Goal: Information Seeking & Learning: Learn about a topic

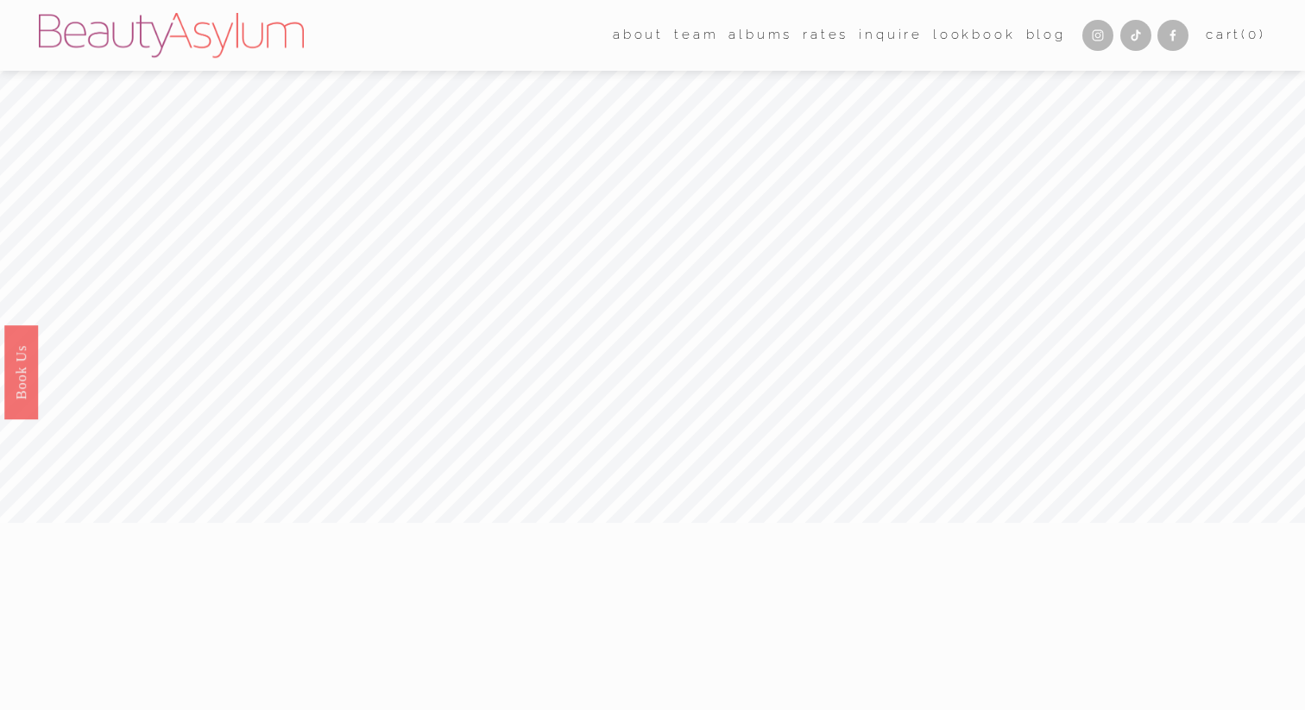
click at [825, 35] on link "Rates" at bounding box center [825, 35] width 46 height 26
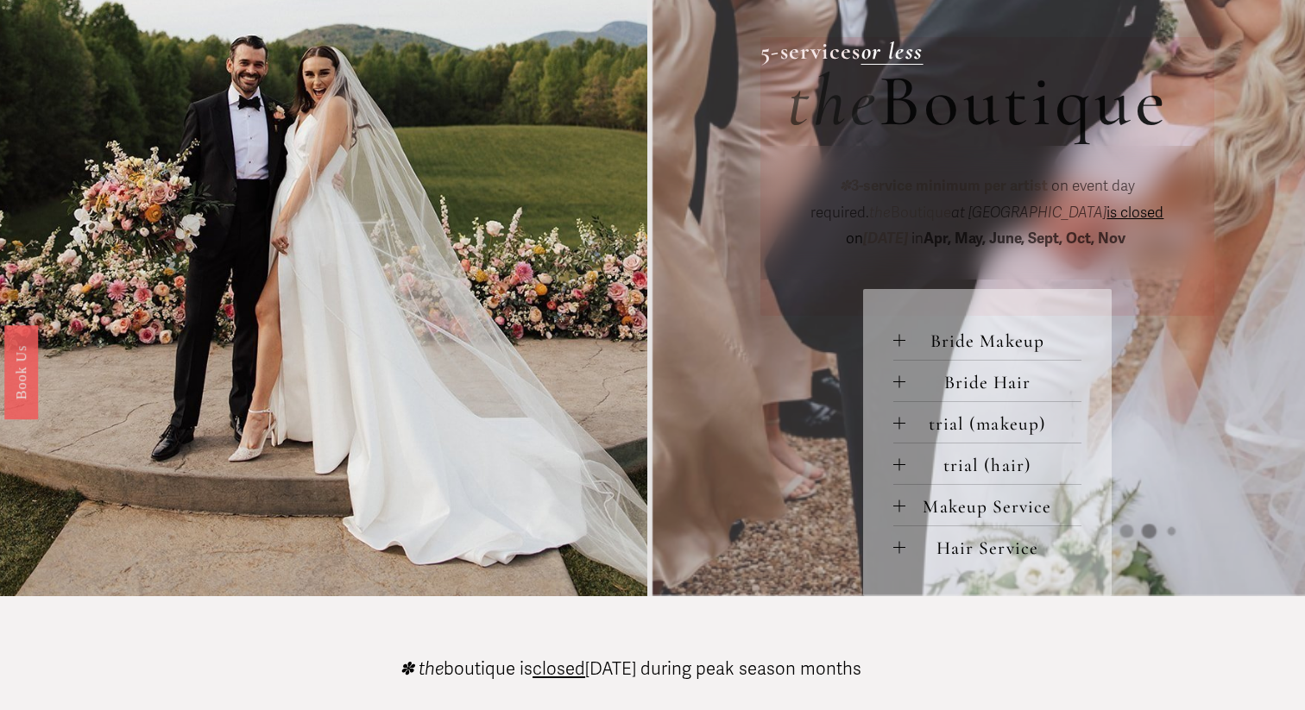
scroll to position [624, 0]
click at [909, 351] on span "Bride Makeup" at bounding box center [993, 341] width 176 height 22
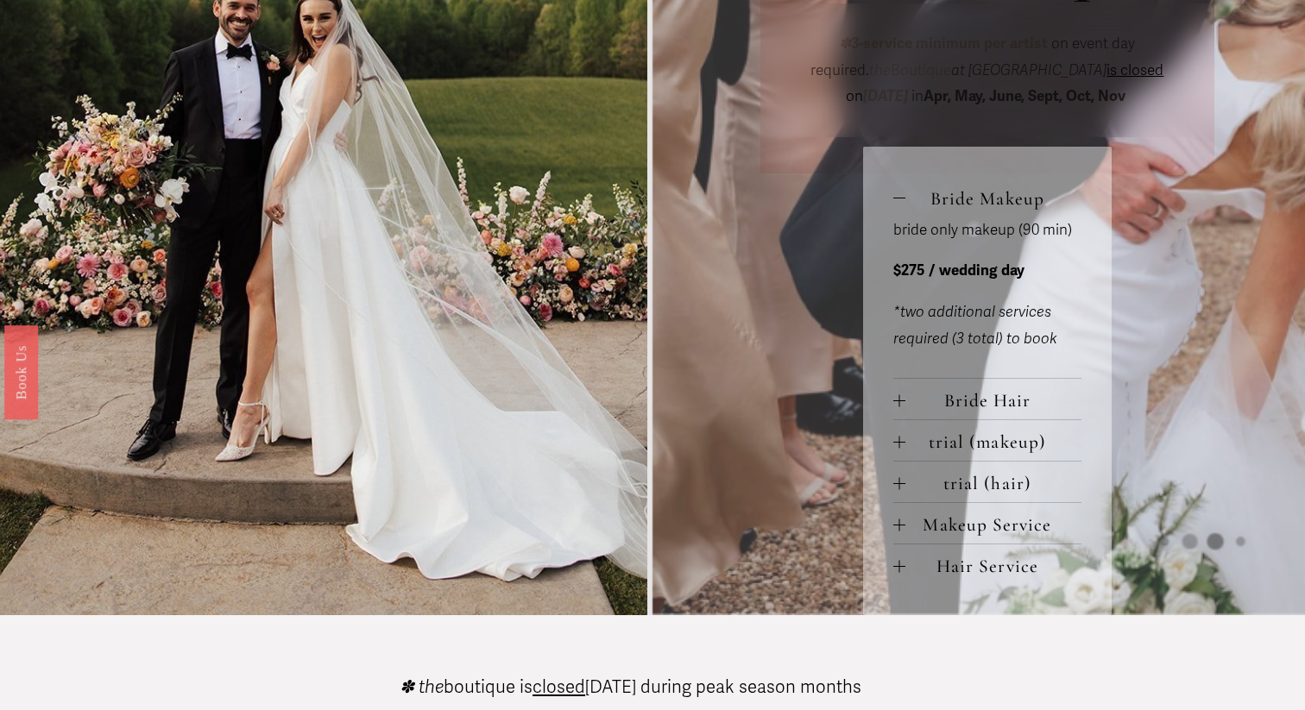
scroll to position [770, 0]
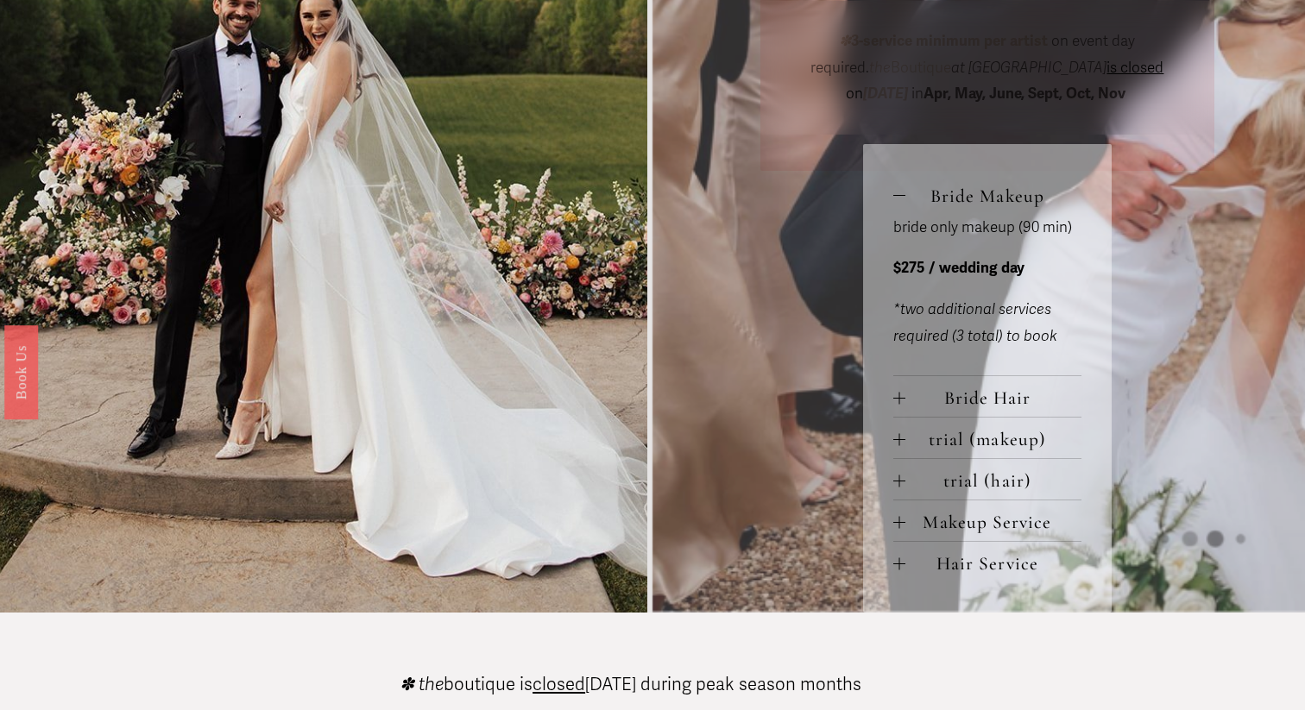
click at [904, 395] on div at bounding box center [899, 398] width 12 height 12
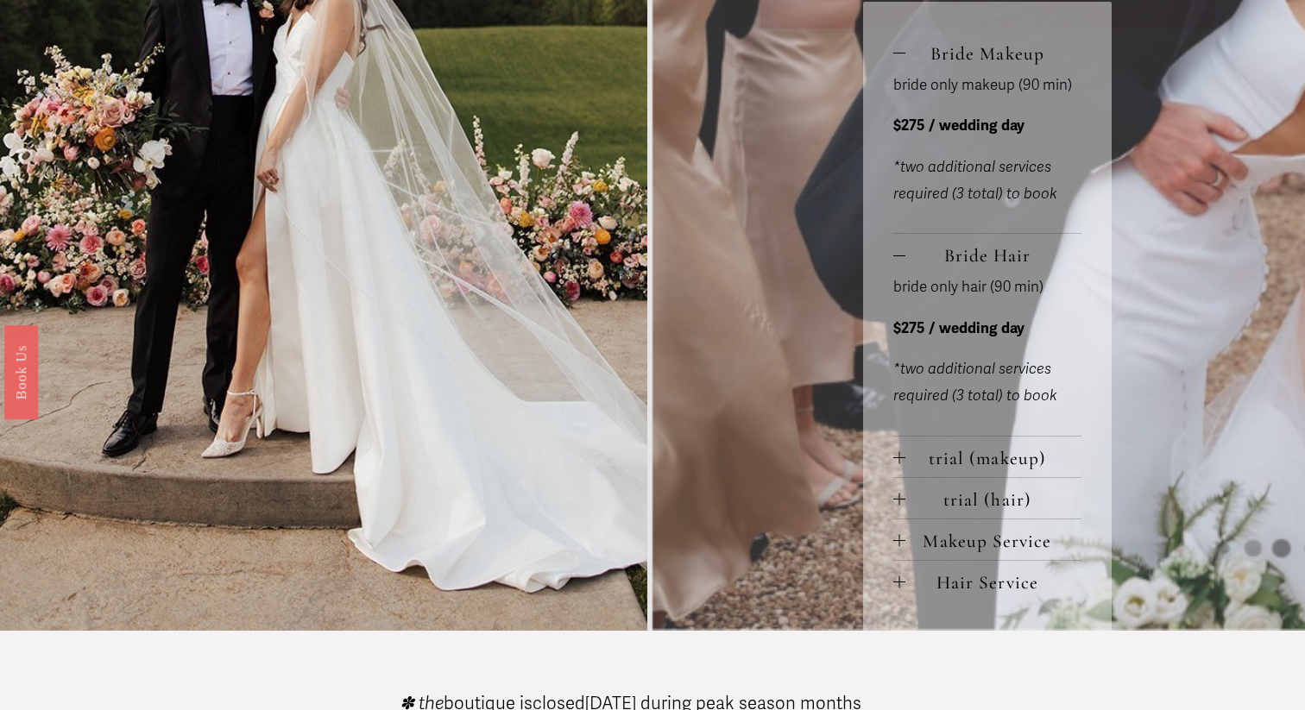
scroll to position [913, 0]
click at [915, 462] on span "trial (makeup)" at bounding box center [993, 457] width 176 height 22
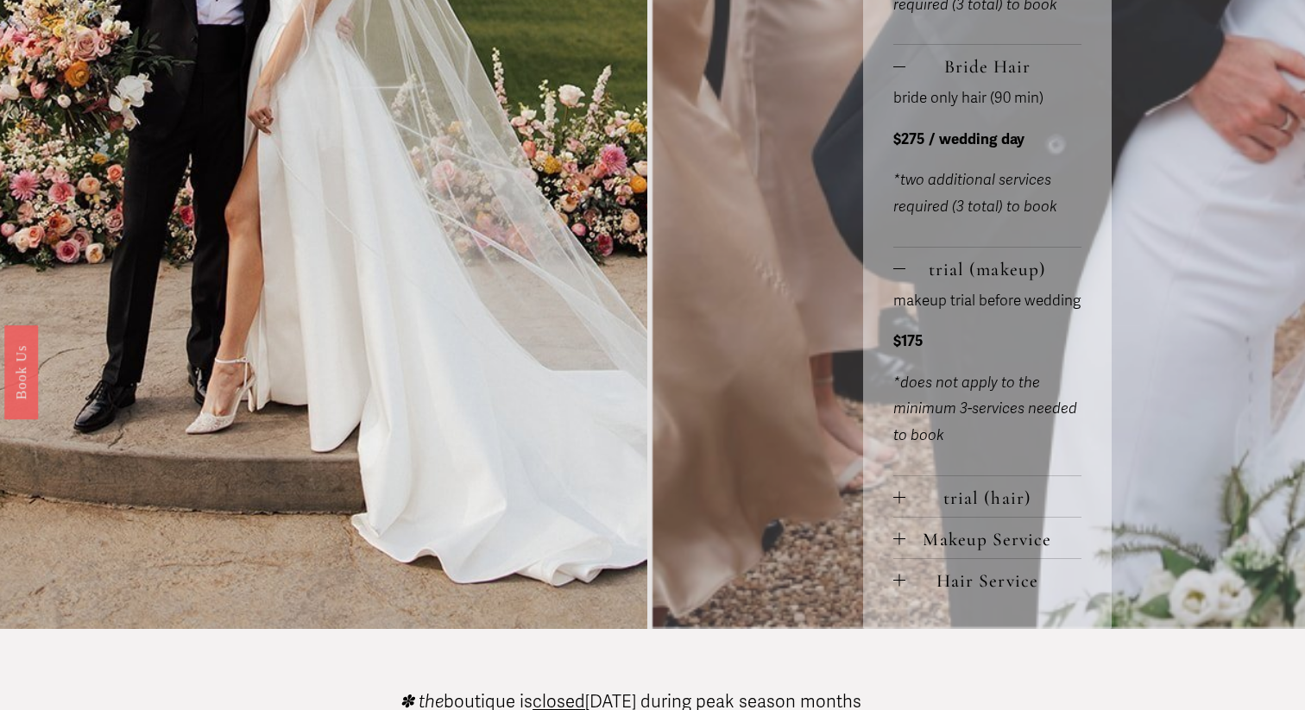
scroll to position [1104, 0]
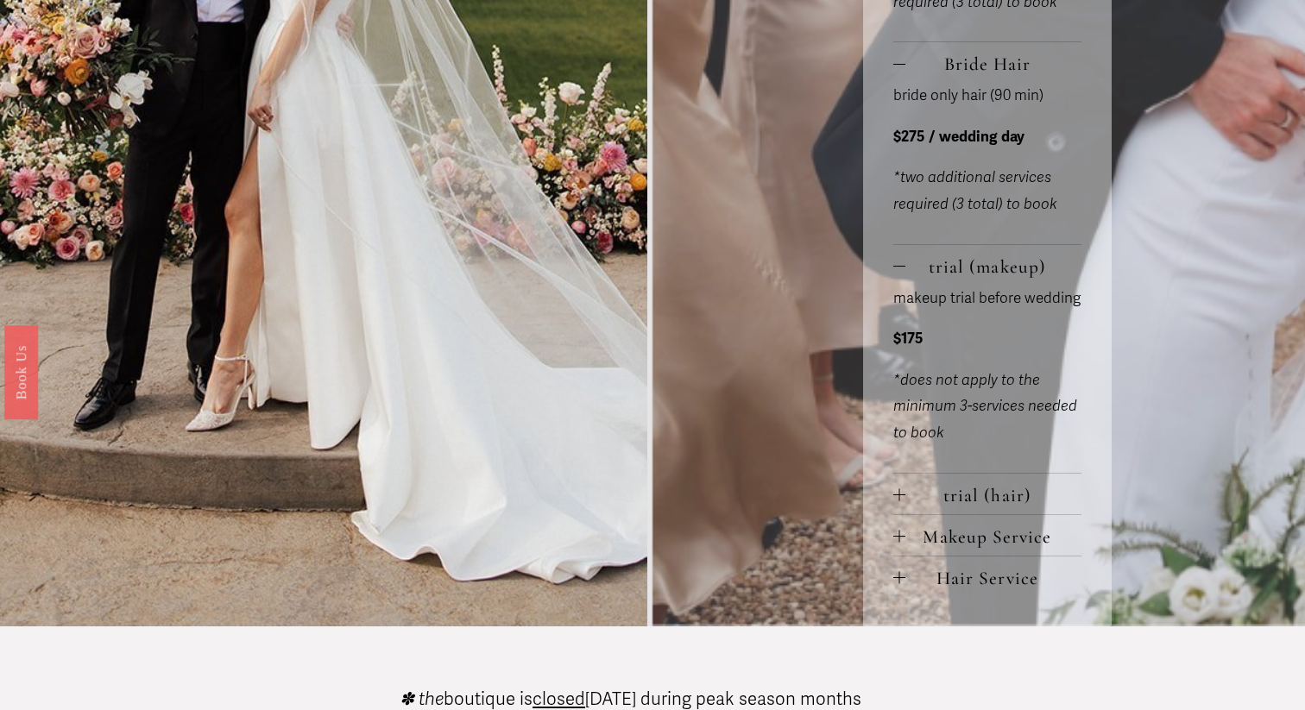
click at [956, 499] on span "trial (hair)" at bounding box center [993, 495] width 176 height 22
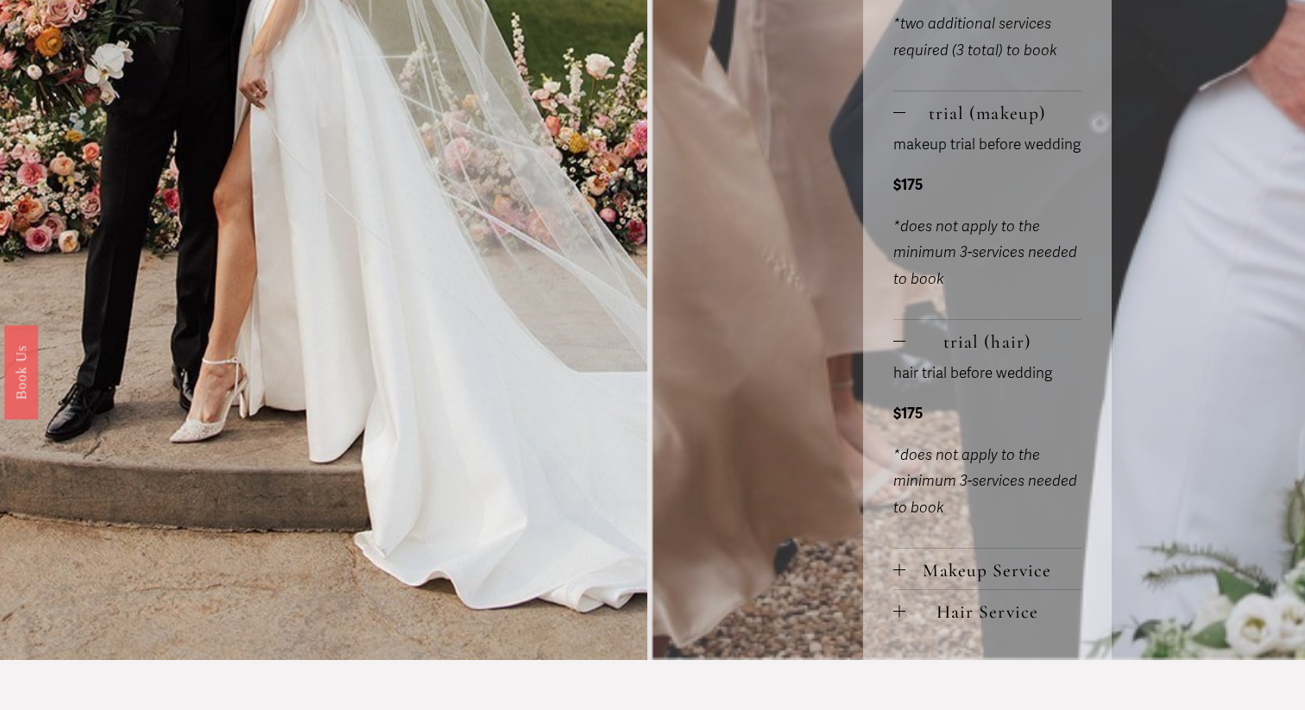
scroll to position [1268, 0]
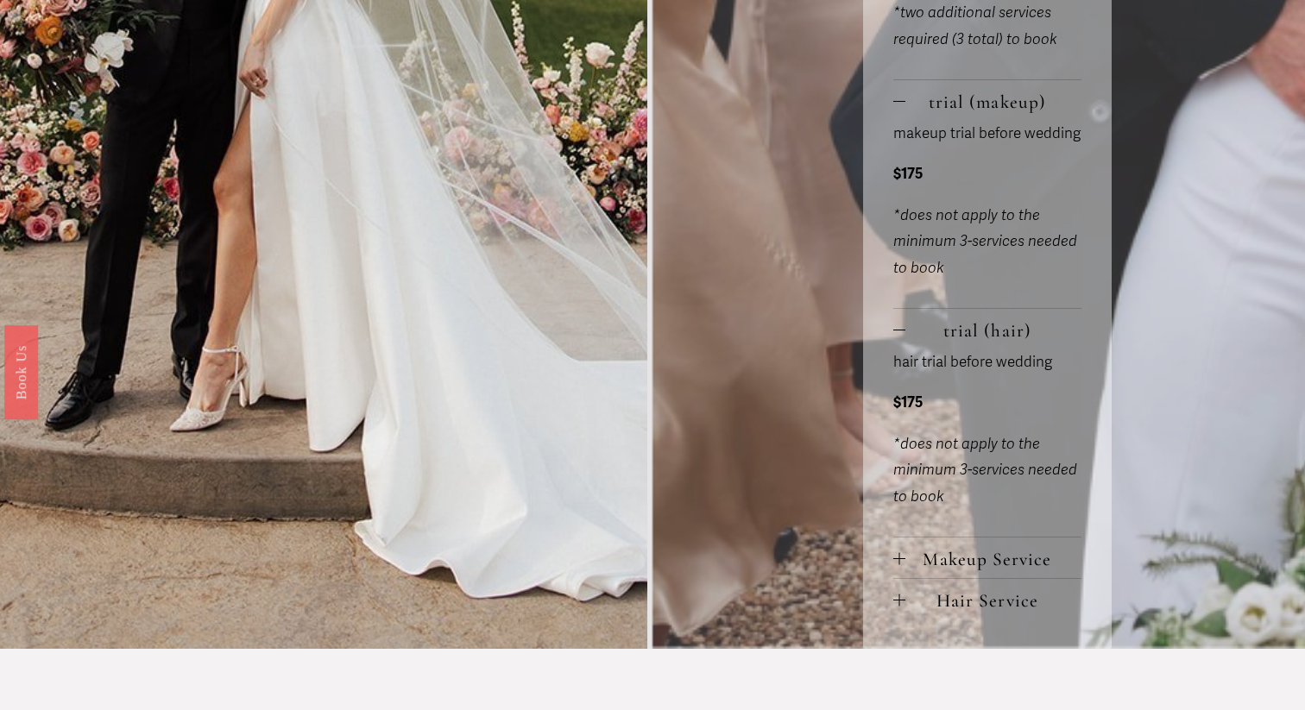
click at [946, 544] on button "Makeup Service" at bounding box center [987, 558] width 188 height 41
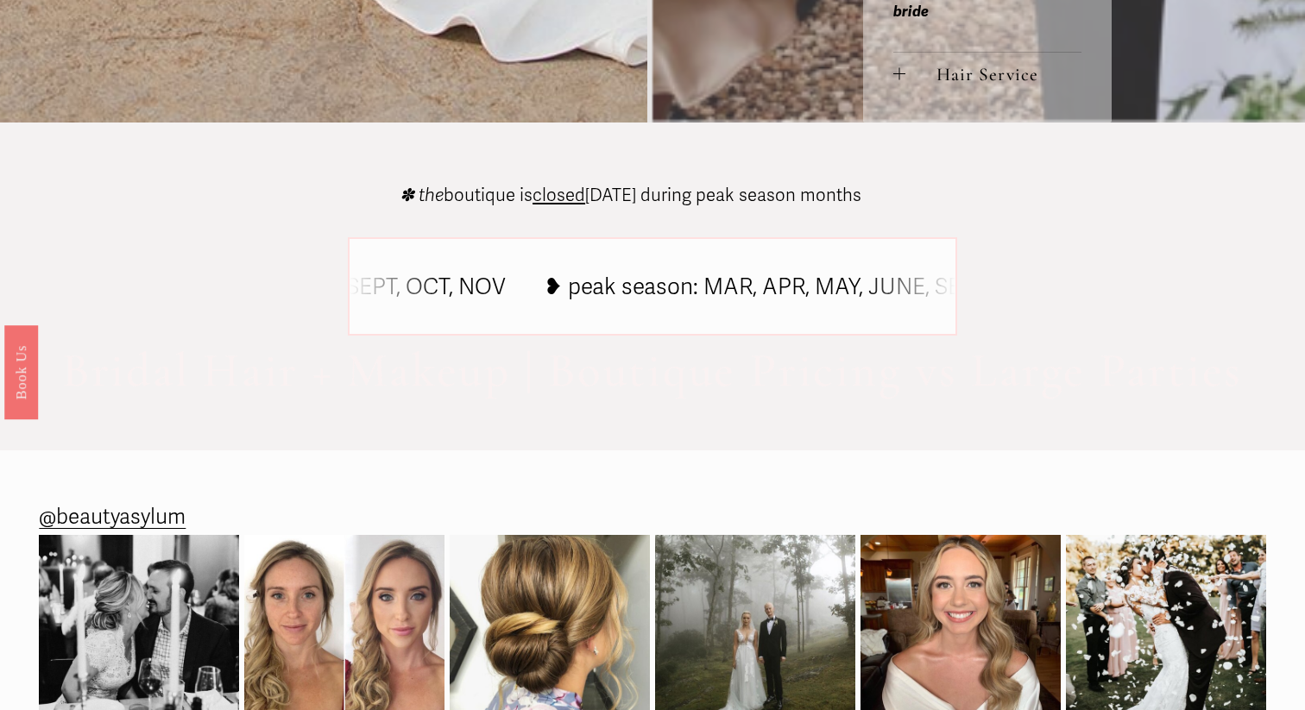
scroll to position [2148, 0]
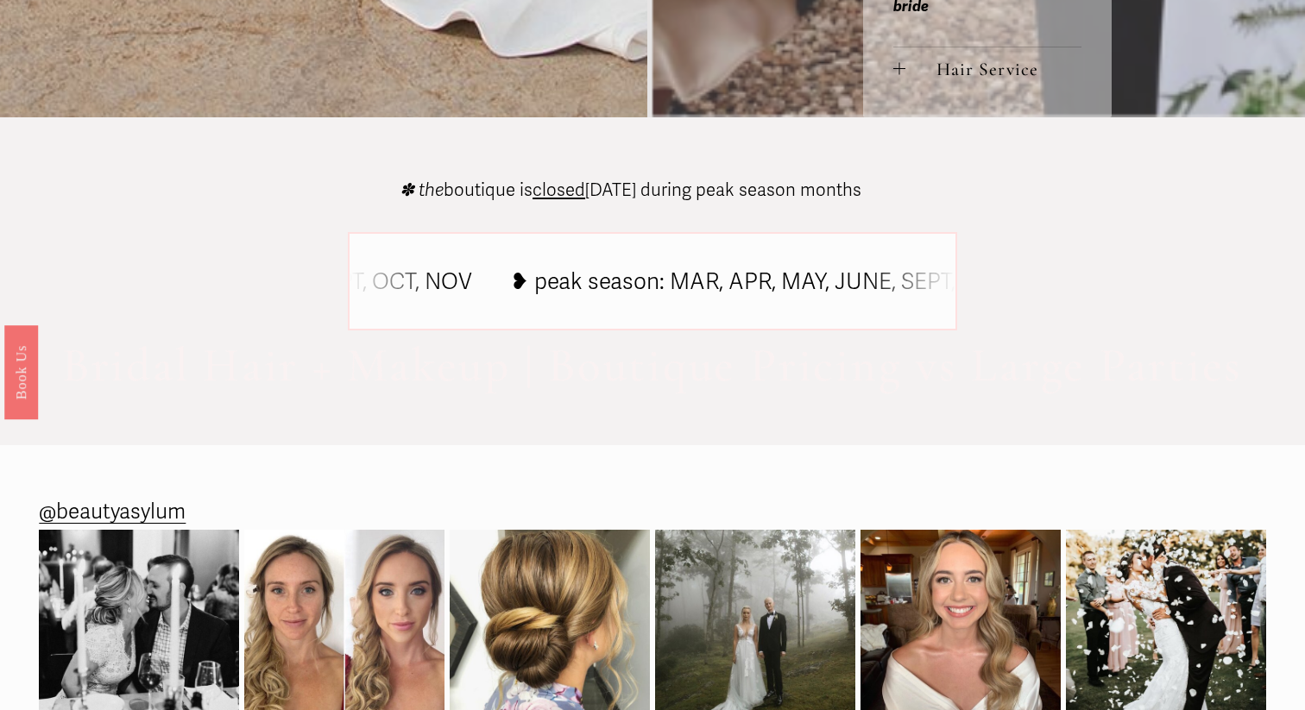
click at [717, 297] on icon at bounding box center [824, 284] width 1898 height 28
click at [621, 284] on icon at bounding box center [824, 284] width 1898 height 0
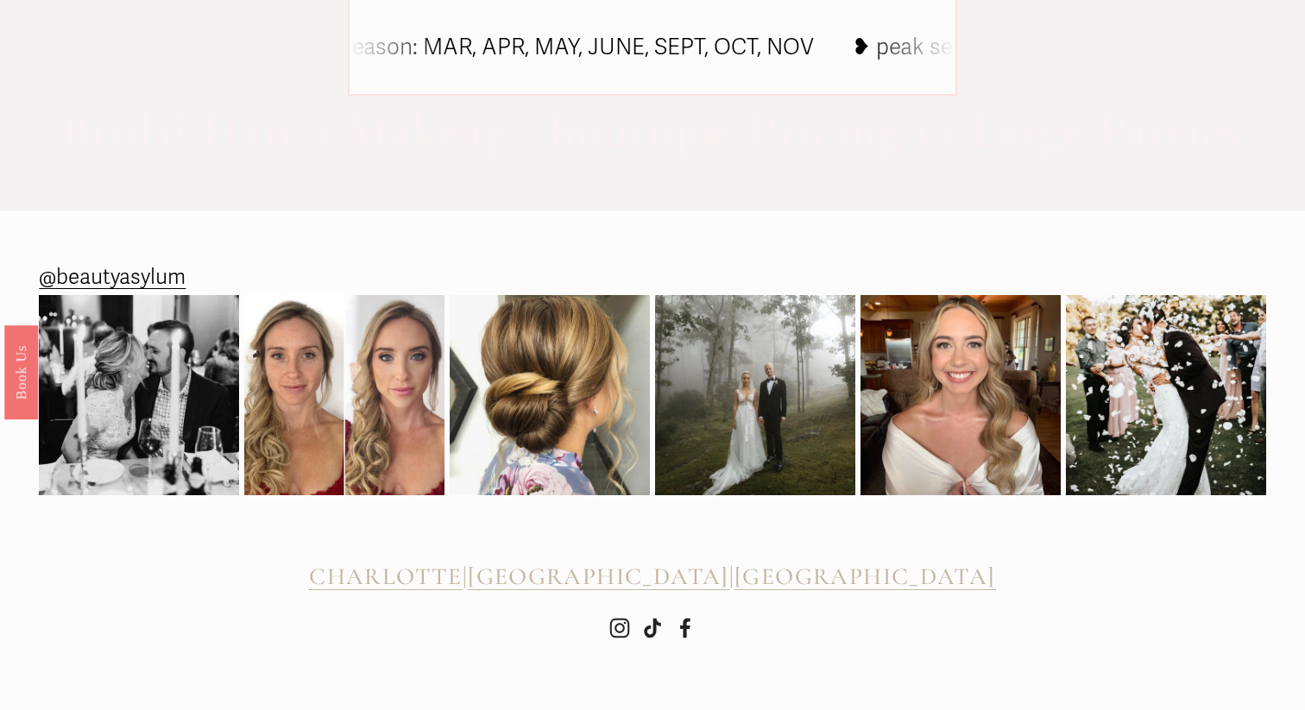
click at [100, 273] on link "@beautyasylum" at bounding box center [112, 278] width 147 height 38
click at [276, 136] on span "Bridal Hair + Makeup | Boutique Pricing vs Large Parties" at bounding box center [652, 131] width 1180 height 58
click at [634, 125] on span "Bridal Hair + Makeup | Boutique Pricing vs Large Parties" at bounding box center [652, 131] width 1180 height 58
click at [209, 42] on div "✽ the boutique is closed on Saturday during peak season months Bridal Hair + Ma…" at bounding box center [652, 47] width 1305 height 242
